Goal: Download file/media

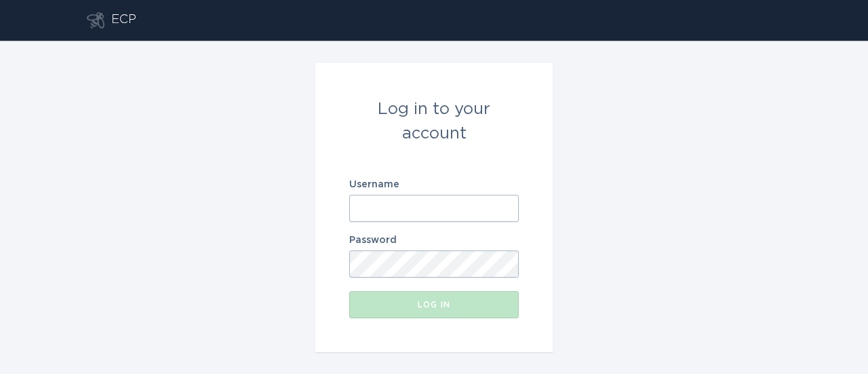
type input "[EMAIL_ADDRESS][DOMAIN_NAME]"
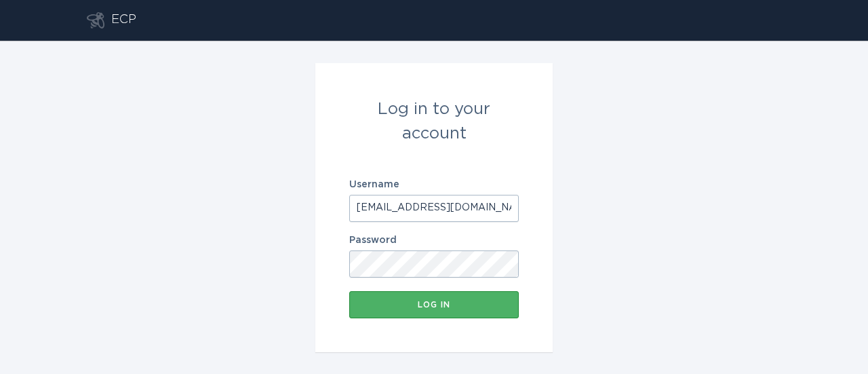
click at [395, 300] on div "Log in" at bounding box center [434, 304] width 156 height 8
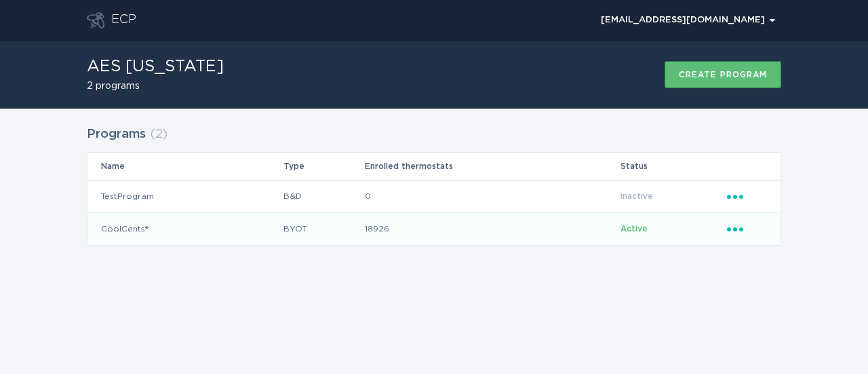
click at [737, 226] on icon "Ellipsis" at bounding box center [736, 227] width 19 height 12
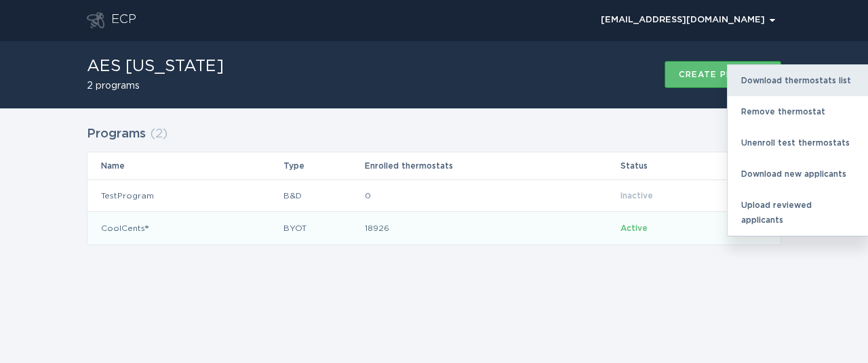
click at [769, 81] on div "Download thermostats list" at bounding box center [798, 80] width 141 height 31
click at [793, 85] on div "Download thermostats list" at bounding box center [798, 80] width 141 height 31
click at [797, 85] on div "Download thermostats list" at bounding box center [798, 80] width 141 height 31
click at [758, 81] on div "Download thermostats list" at bounding box center [798, 80] width 141 height 31
